Goal: Information Seeking & Learning: Check status

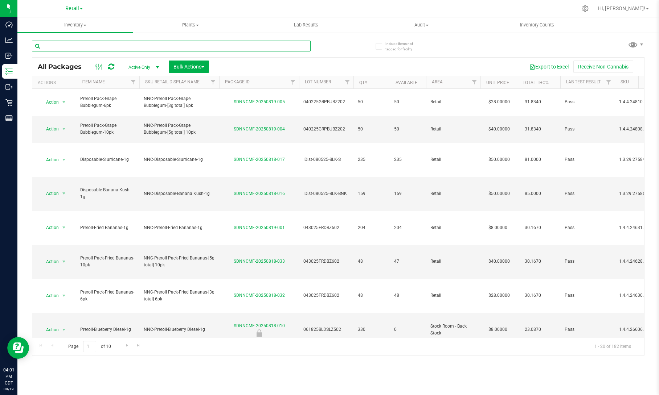
click at [164, 45] on input "text" at bounding box center [171, 46] width 279 height 11
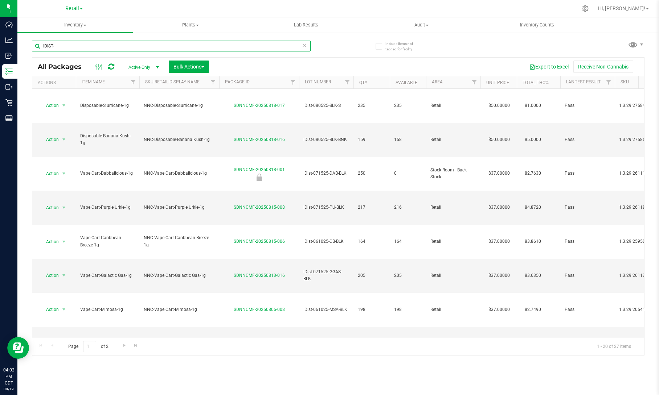
click at [168, 45] on input "IDIST-" at bounding box center [171, 46] width 279 height 11
type input "20250"
click at [77, 7] on span "Retail" at bounding box center [72, 8] width 14 height 7
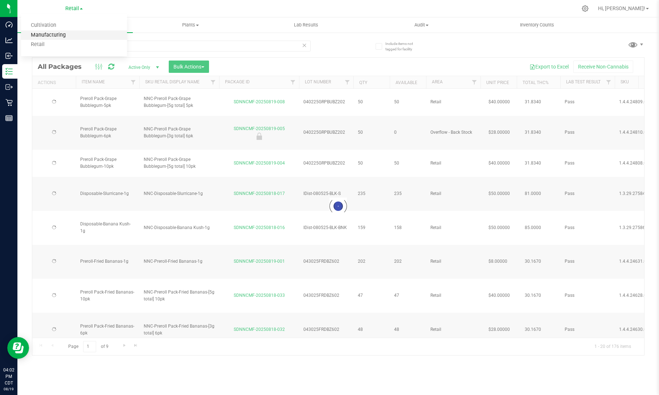
click at [66, 33] on link "Manufacturing" at bounding box center [74, 35] width 106 height 10
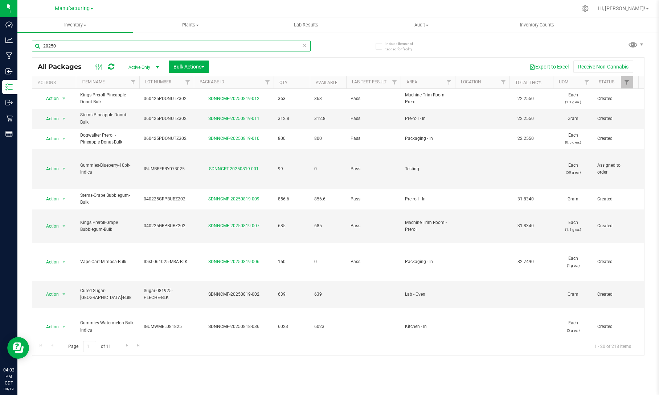
click at [119, 48] on input "20250" at bounding box center [171, 46] width 279 height 11
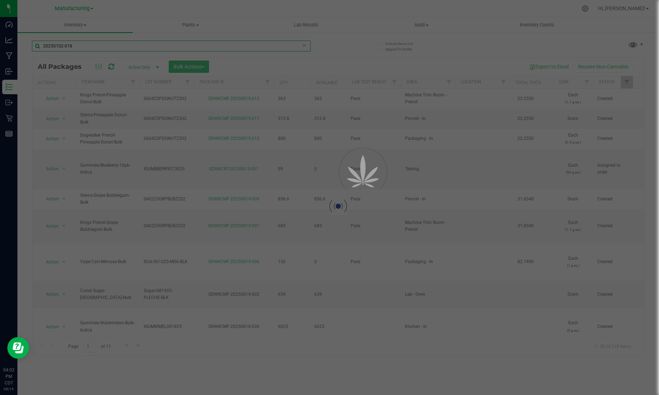
type input "20250102-018"
click at [142, 63] on div at bounding box center [337, 207] width 611 height 298
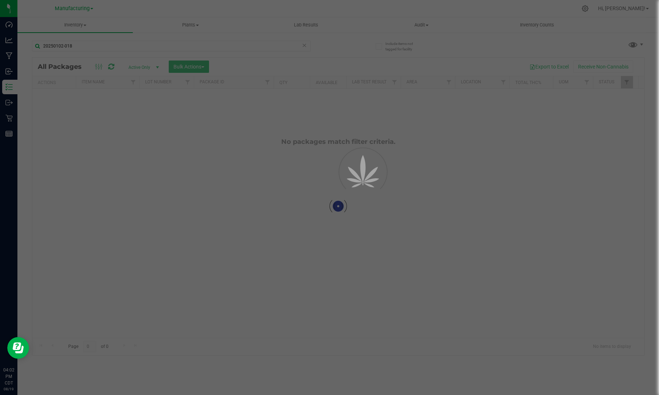
click at [144, 66] on div at bounding box center [337, 207] width 611 height 298
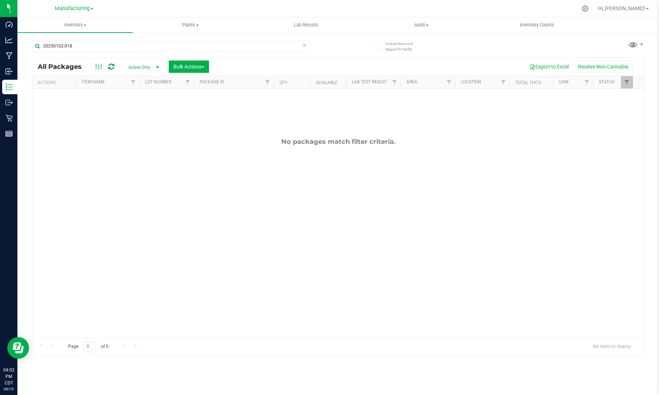
click at [150, 68] on span "Active Only" at bounding box center [142, 67] width 40 height 10
click at [143, 108] on li "All" at bounding box center [141, 111] width 39 height 11
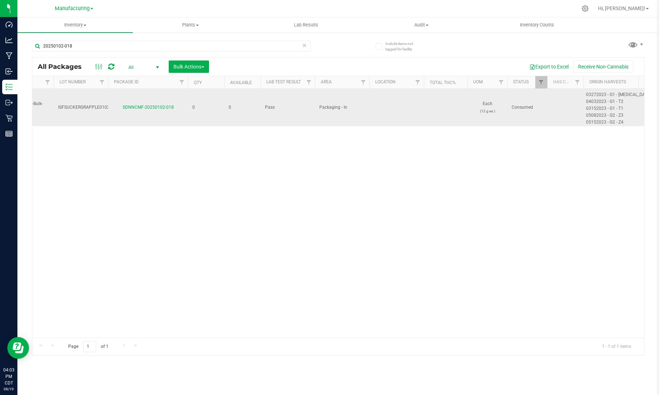
scroll to position [0, 86]
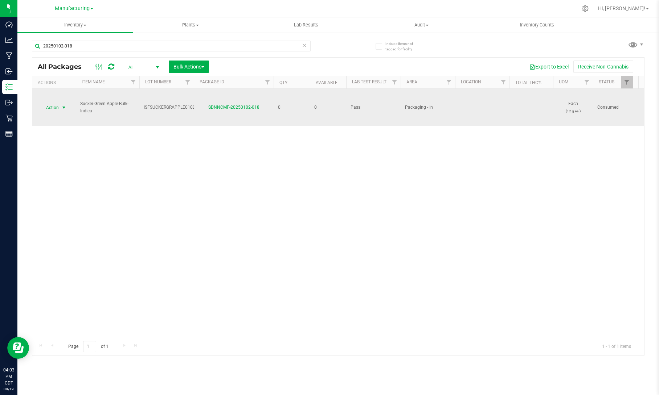
click at [64, 108] on span "select" at bounding box center [64, 108] width 6 height 6
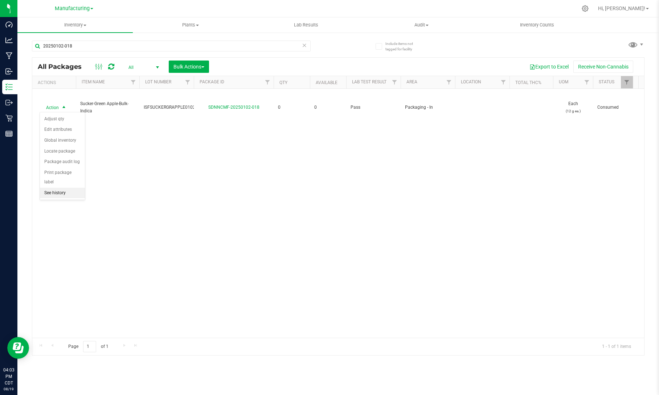
click at [54, 193] on li "See history" at bounding box center [62, 193] width 45 height 11
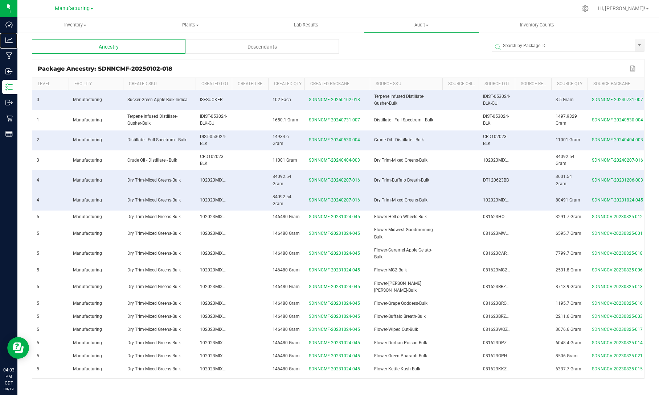
drag, startPoint x: 21, startPoint y: 37, endPoint x: 79, endPoint y: 330, distance: 298.7
click at [0, 0] on p "Analytics" at bounding box center [0, 0] width 0 height 0
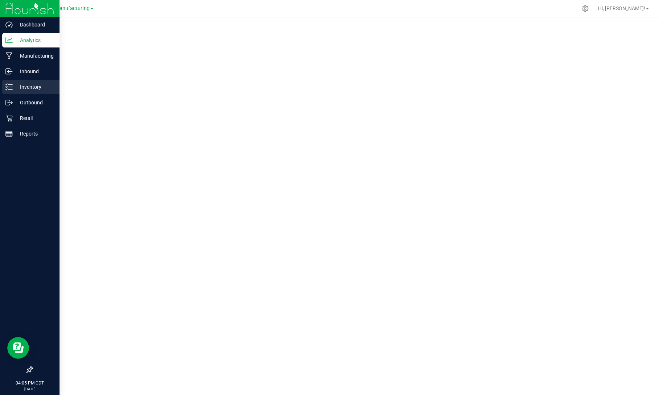
click at [32, 84] on p "Inventory" at bounding box center [35, 87] width 44 height 9
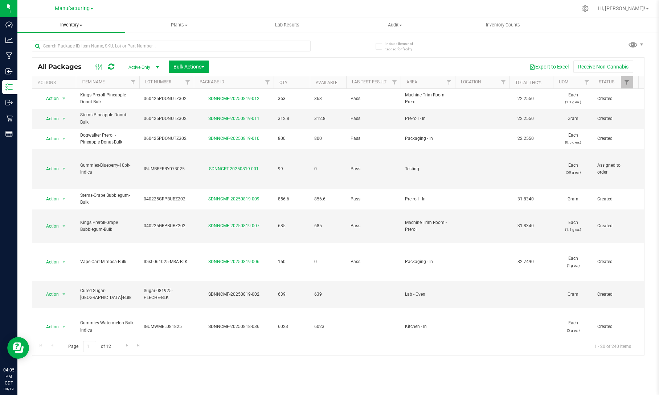
click at [80, 24] on span "Inventory" at bounding box center [71, 25] width 108 height 7
click at [68, 60] on li "Waste log" at bounding box center [71, 61] width 108 height 9
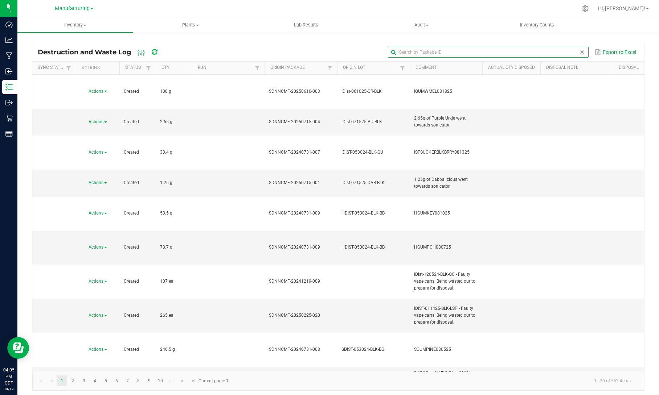
click at [561, 51] on input "text" at bounding box center [488, 52] width 200 height 11
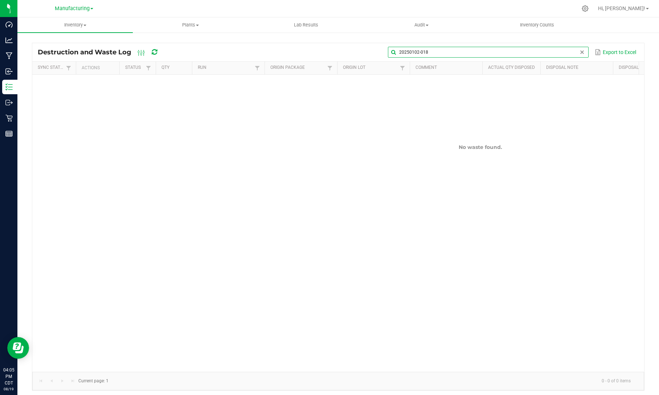
click at [559, 52] on input "20250102-018" at bounding box center [488, 52] width 200 height 11
type input "IDIST-053024"
click at [90, 11] on link "Manufacturing" at bounding box center [74, 8] width 38 height 7
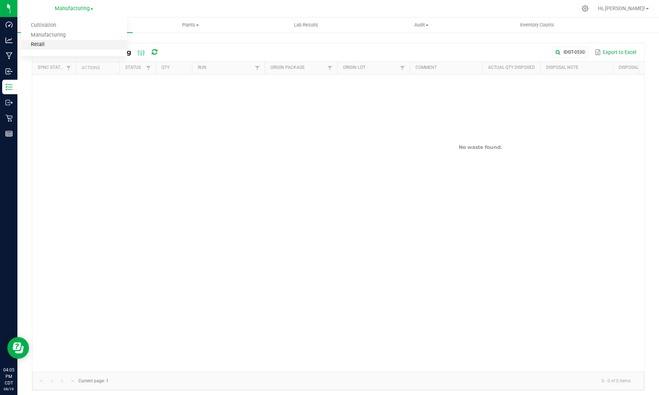
click at [59, 46] on link "Retail" at bounding box center [74, 45] width 106 height 10
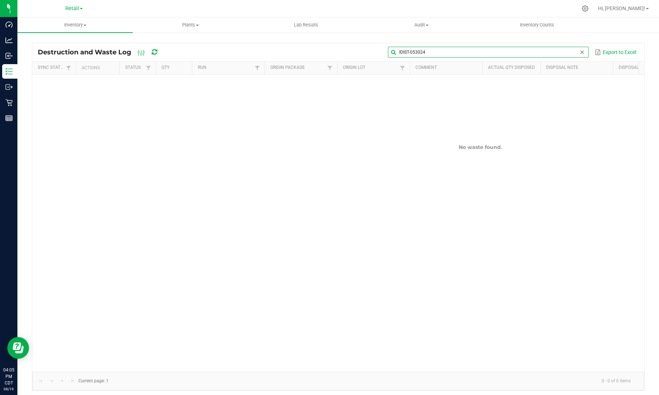
click at [568, 52] on input "IDIST-053024" at bounding box center [488, 52] width 200 height 11
click at [557, 52] on input "IDIST-053024" at bounding box center [488, 52] width 200 height 11
type input "20250102-018"
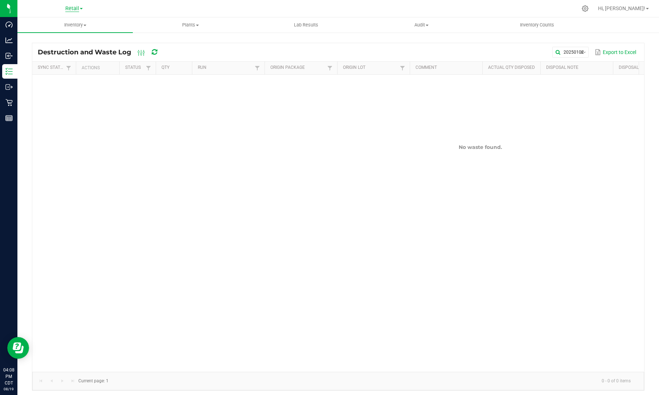
click at [78, 10] on span "Retail" at bounding box center [72, 8] width 14 height 7
click at [64, 35] on link "Manufacturing" at bounding box center [74, 35] width 106 height 10
click at [562, 53] on input "20250102-018" at bounding box center [488, 52] width 200 height 11
click at [84, 25] on span at bounding box center [84, 25] width 3 height 1
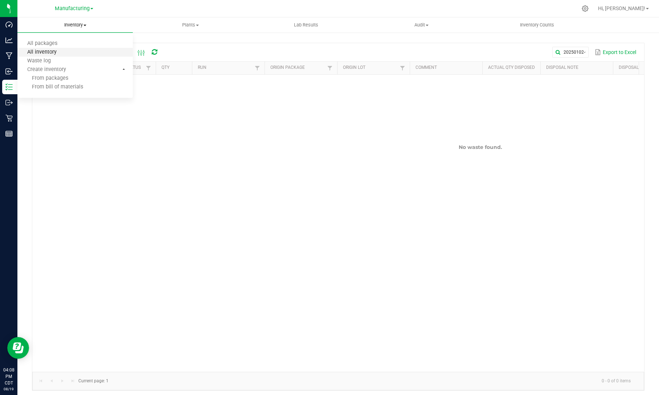
click at [56, 50] on span "All inventory" at bounding box center [41, 52] width 49 height 6
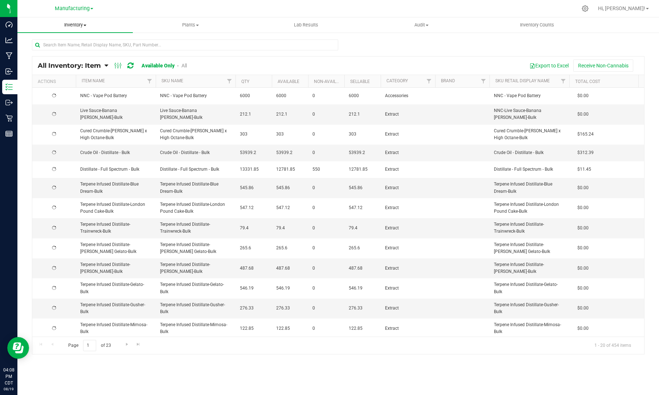
click at [85, 29] on uib-tab-heading "Inventory All packages All inventory Waste log Create inventory" at bounding box center [74, 24] width 115 height 15
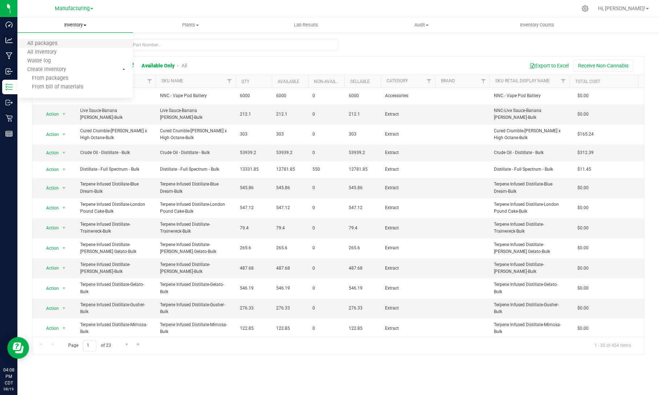
click at [73, 41] on li "All packages" at bounding box center [74, 44] width 115 height 9
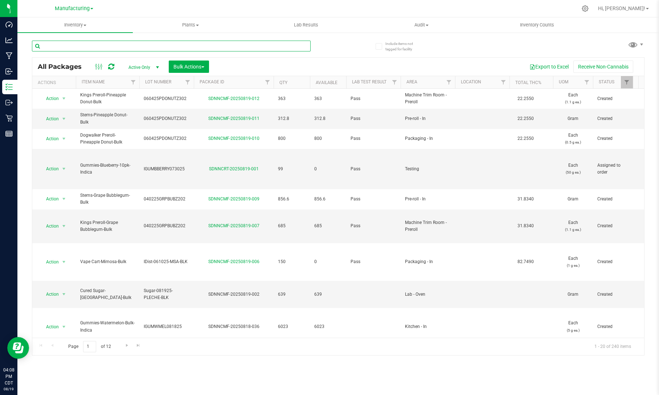
click at [217, 48] on input "text" at bounding box center [171, 46] width 279 height 11
type input "20250102-018"
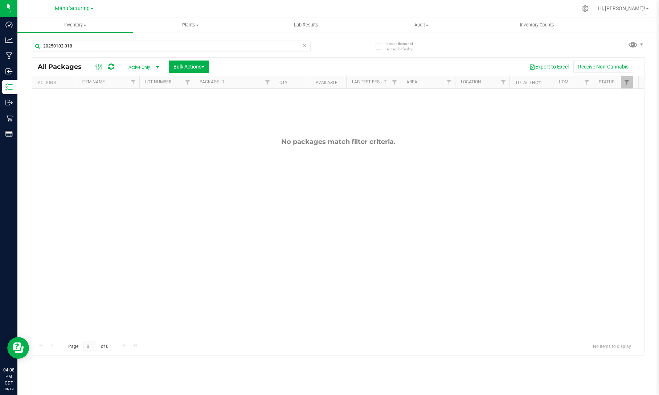
click at [152, 67] on span "Active Only" at bounding box center [142, 67] width 40 height 10
click at [138, 110] on li "All" at bounding box center [141, 111] width 39 height 11
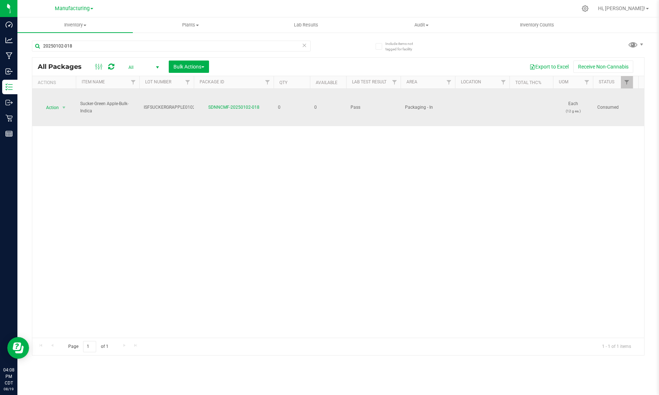
click at [182, 111] on td "ISFSUCKERGRAPPLE010225" at bounding box center [166, 107] width 54 height 37
click at [180, 107] on input "ISFSUCKERGRAPPLE010225" at bounding box center [165, 107] width 52 height 11
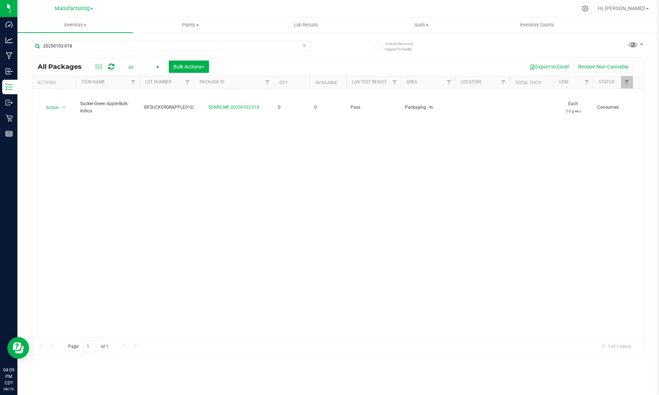
click at [201, 151] on div "Action Action Adjust qty Edit attributes Global inventory Locate package Packag…" at bounding box center [337, 213] width 611 height 249
